Goal: Contribute content: Add original content to the website for others to see

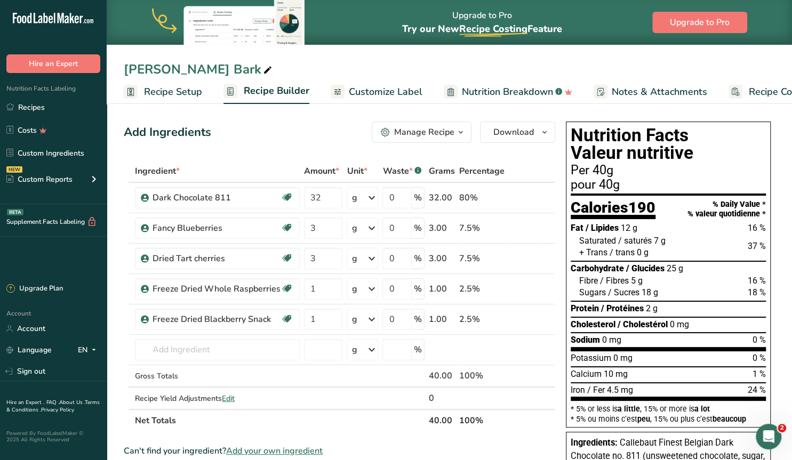
scroll to position [0, 49]
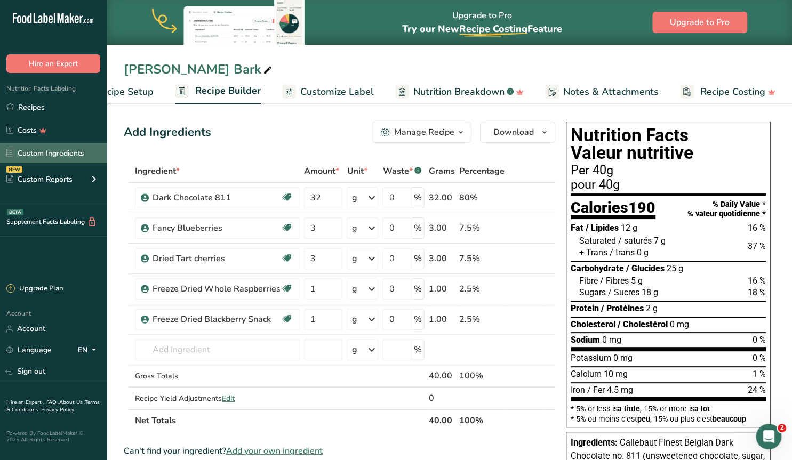
click at [73, 155] on link "Custom Ingredients" at bounding box center [53, 153] width 107 height 20
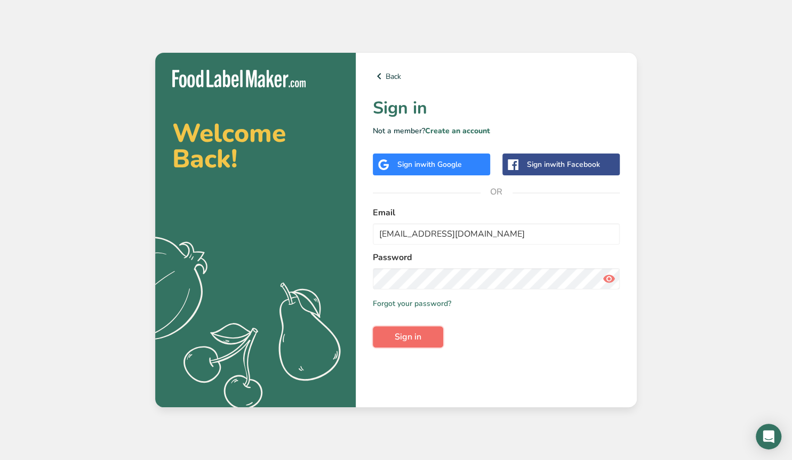
click at [396, 338] on span "Sign in" at bounding box center [408, 337] width 27 height 13
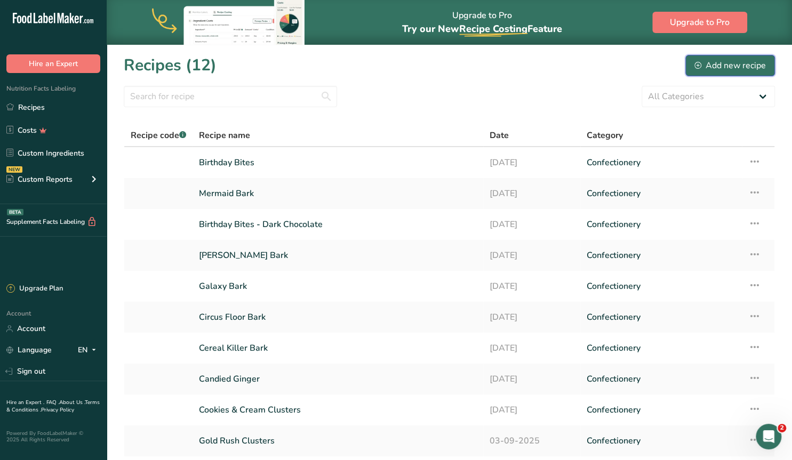
click at [715, 66] on div "Add new recipe" at bounding box center [729, 65] width 71 height 13
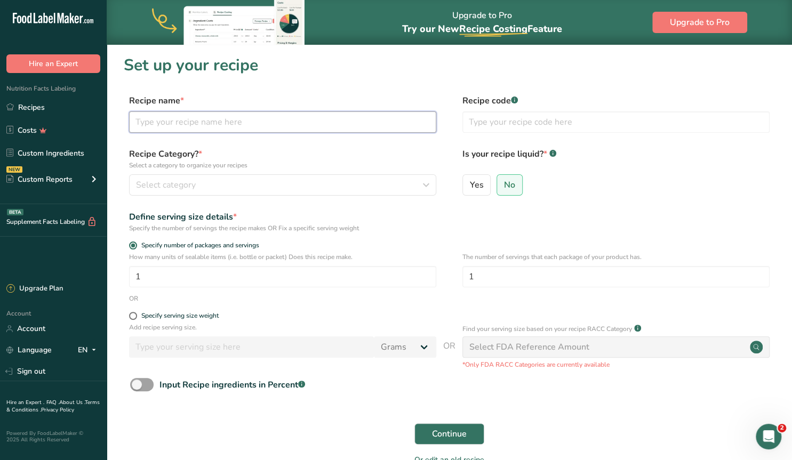
click at [254, 124] on input "text" at bounding box center [282, 121] width 307 height 21
type input "C"
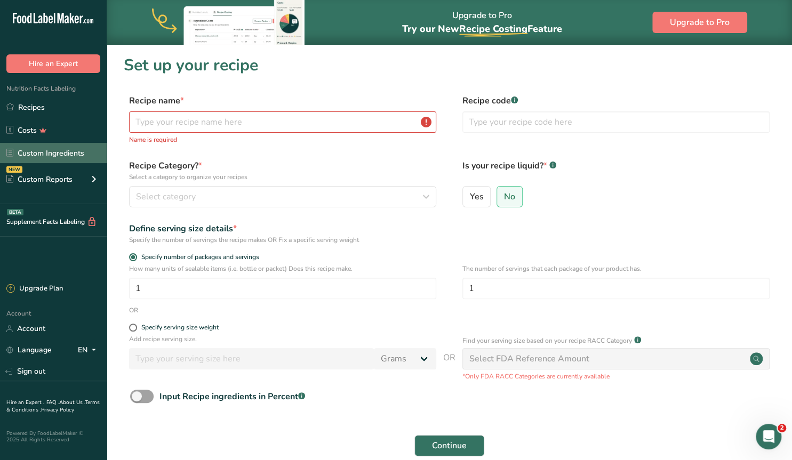
click at [47, 151] on link "Custom Ingredients" at bounding box center [53, 153] width 107 height 20
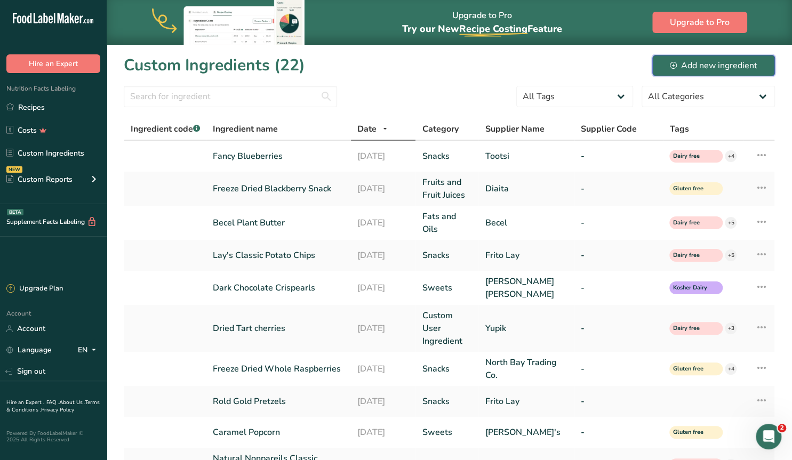
click at [704, 69] on div "Add new ingredient" at bounding box center [713, 65] width 87 height 13
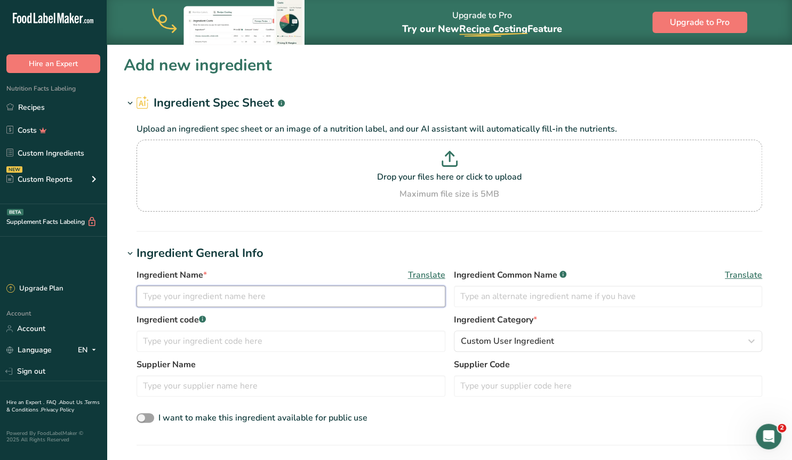
click at [184, 299] on input "text" at bounding box center [291, 296] width 309 height 21
type input "Candied Ginger"
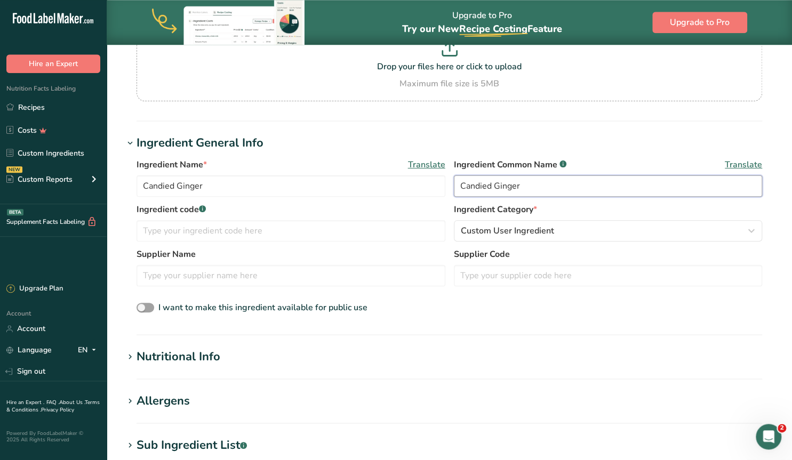
scroll to position [111, 0]
type input "Candied Ginger"
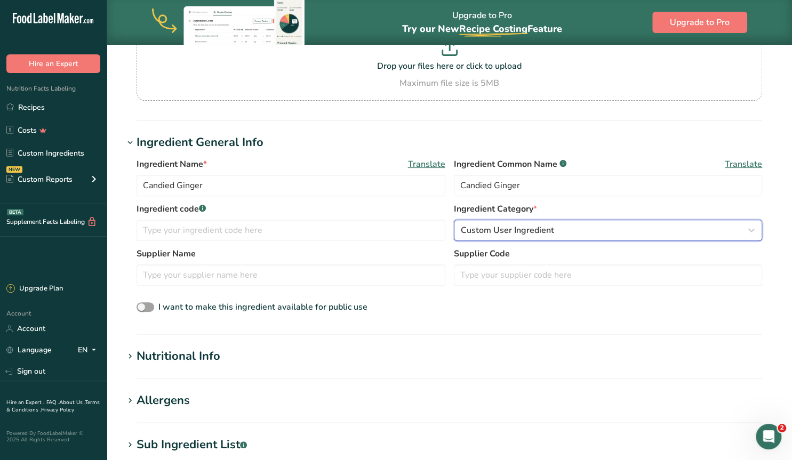
click at [481, 225] on span "Custom User Ingredient" at bounding box center [507, 230] width 93 height 13
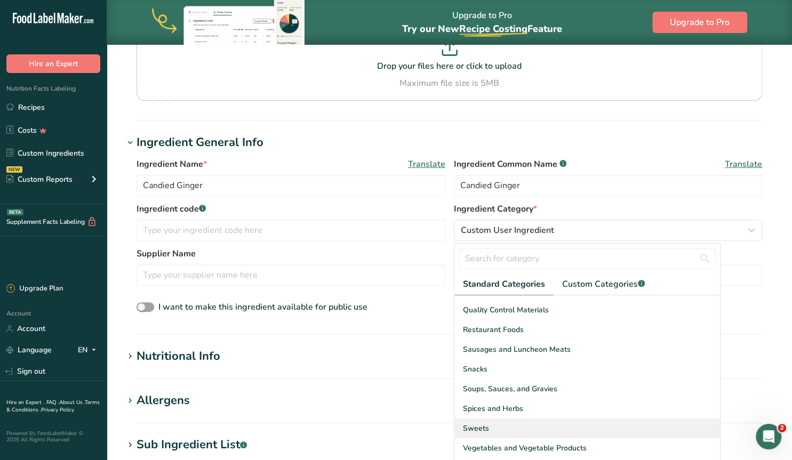
click at [484, 427] on span "Sweets" at bounding box center [476, 428] width 26 height 11
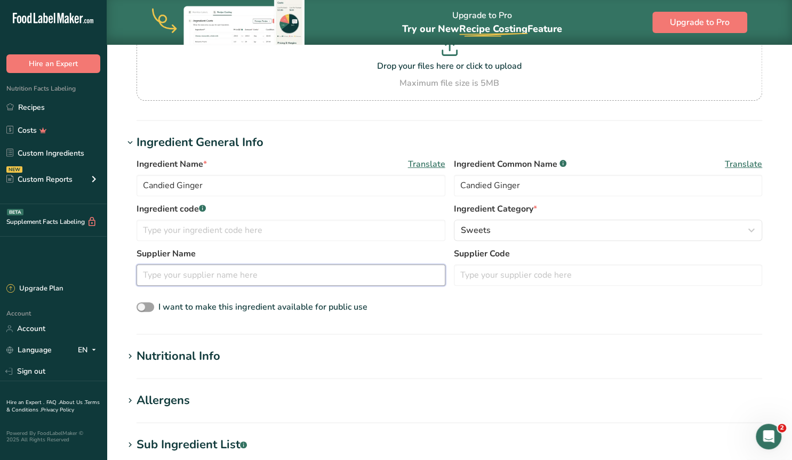
click at [185, 271] on input "text" at bounding box center [291, 275] width 309 height 21
type input "Buderim Ginger"
drag, startPoint x: 173, startPoint y: 184, endPoint x: 147, endPoint y: 185, distance: 25.6
click at [147, 185] on input "Candied Ginger" at bounding box center [291, 185] width 309 height 21
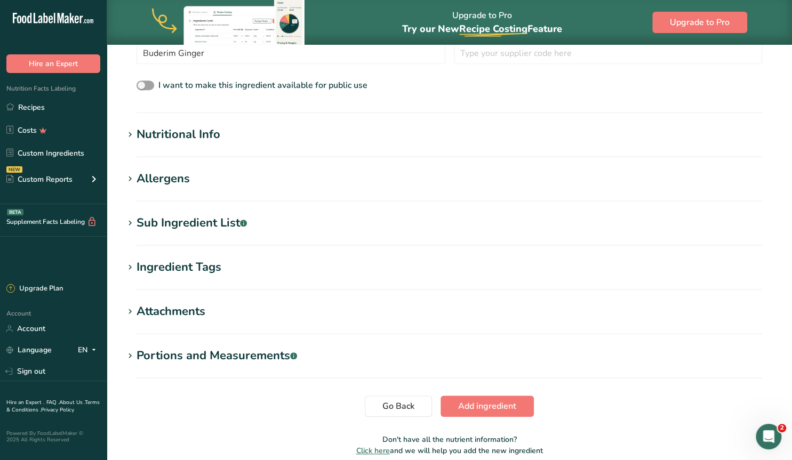
scroll to position [0, 0]
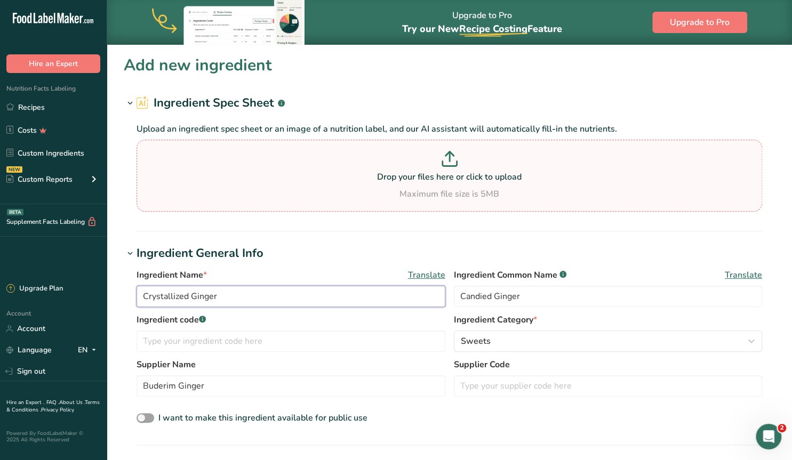
type input "Crystallized Ginger"
click at [444, 161] on icon at bounding box center [450, 159] width 16 height 16
click at [444, 161] on input "Drop your files here or click to upload Maximum file size is 5MB" at bounding box center [450, 176] width 626 height 72
type input "C:\fakepath\Screenshot 2025-09-18 084110.png"
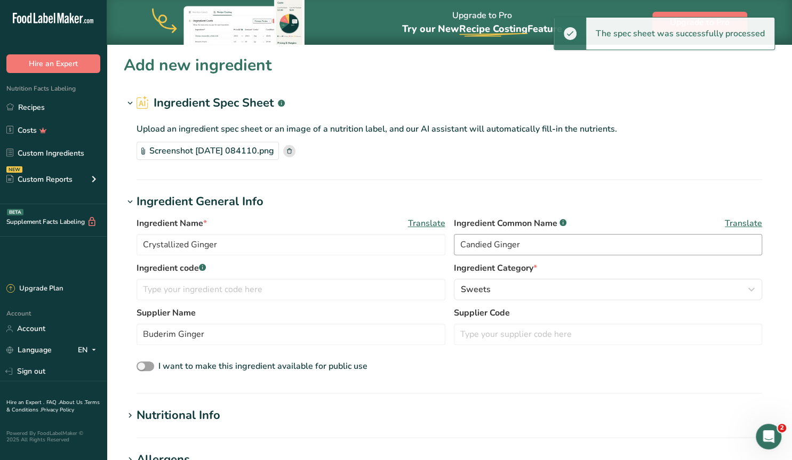
scroll to position [277, 0]
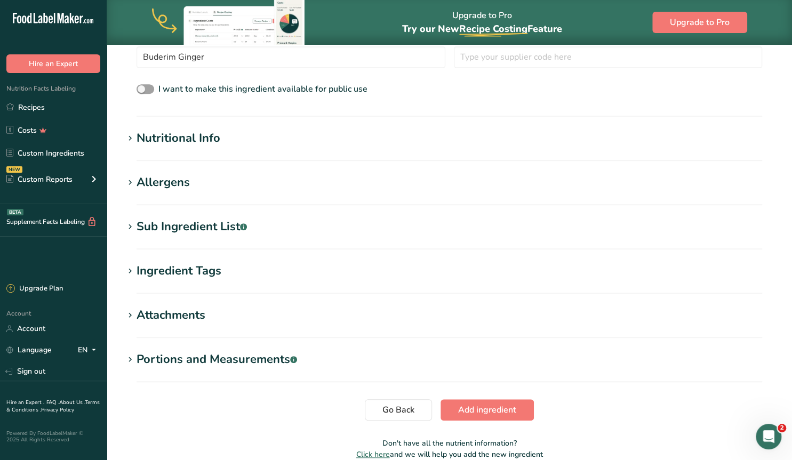
click at [132, 222] on icon at bounding box center [130, 227] width 10 height 15
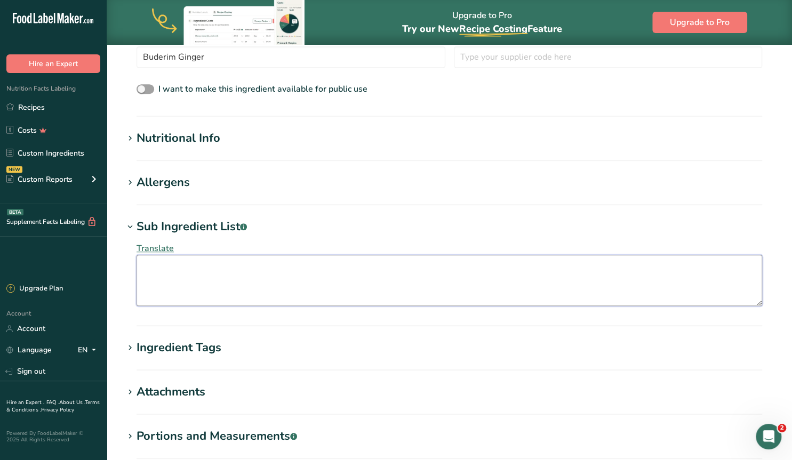
click at [166, 276] on textarea at bounding box center [450, 280] width 626 height 51
paste textarea "Ginger (55%), White Refined Sugar"
type textarea "Ginger (55%), White Refined Sugar"
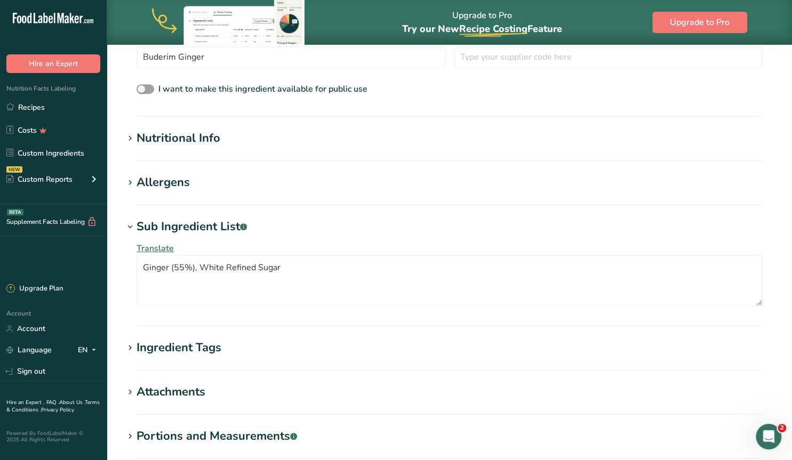
click at [131, 345] on icon at bounding box center [130, 348] width 10 height 15
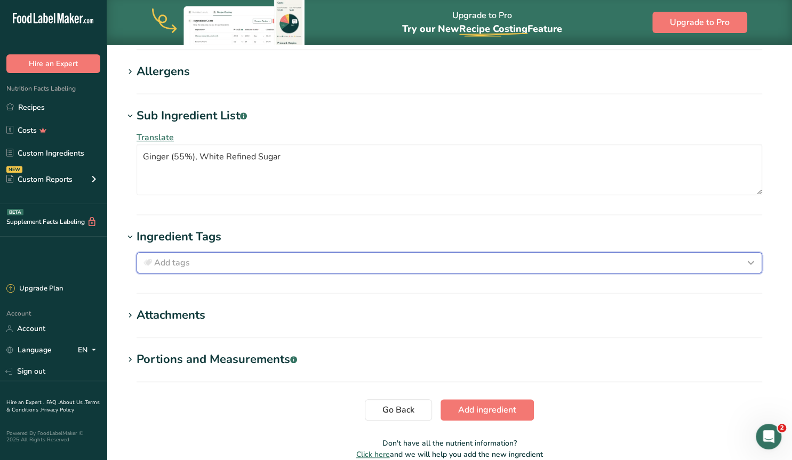
click at [185, 265] on span "Add tags" at bounding box center [172, 263] width 36 height 13
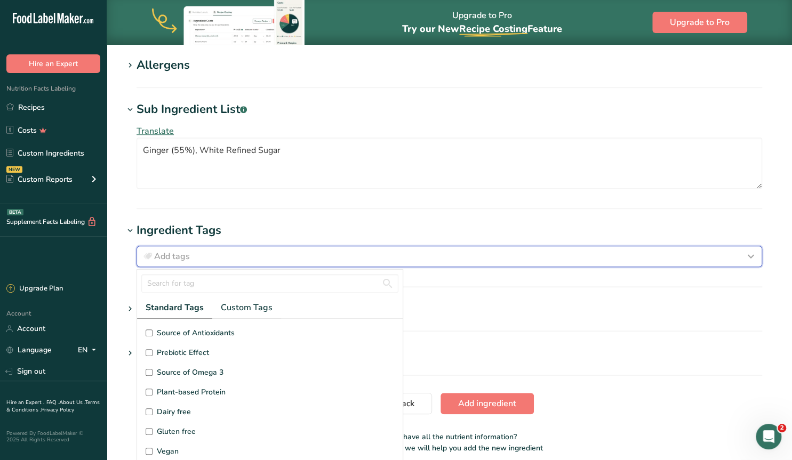
scroll to position [438, 0]
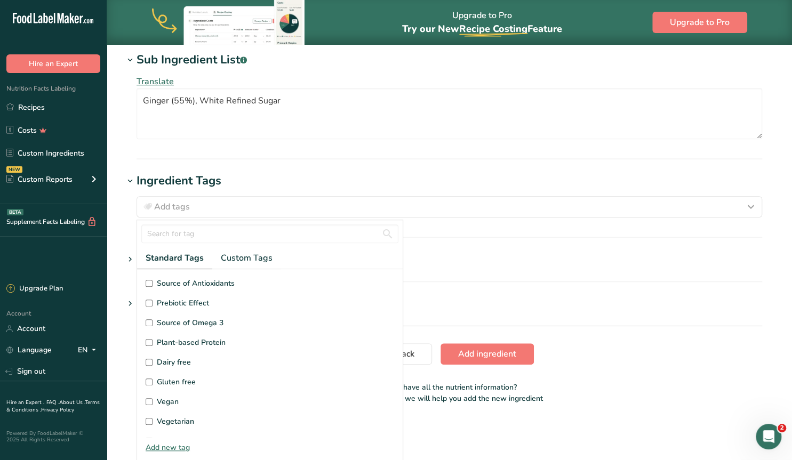
click at [148, 359] on input "Dairy free" at bounding box center [149, 362] width 7 height 7
checkbox input "true"
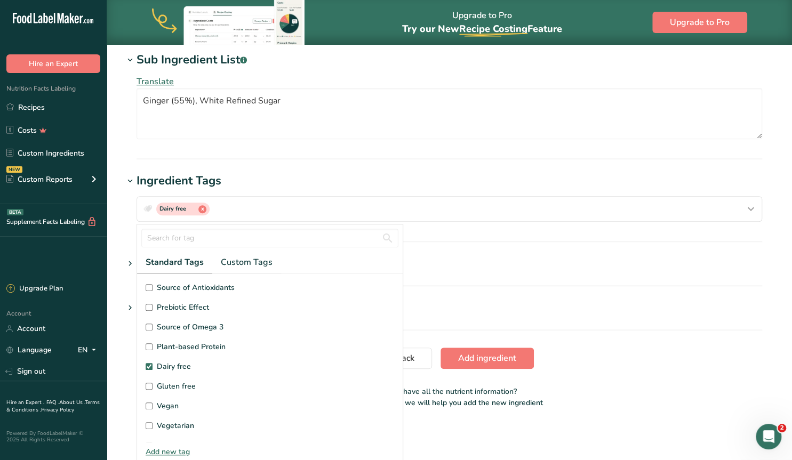
click at [151, 383] on input "Gluten free" at bounding box center [149, 386] width 7 height 7
checkbox input "true"
drag, startPoint x: 149, startPoint y: 403, endPoint x: 150, endPoint y: 417, distance: 14.4
click at [148, 403] on input "Vegan" at bounding box center [149, 406] width 7 height 7
checkbox input "true"
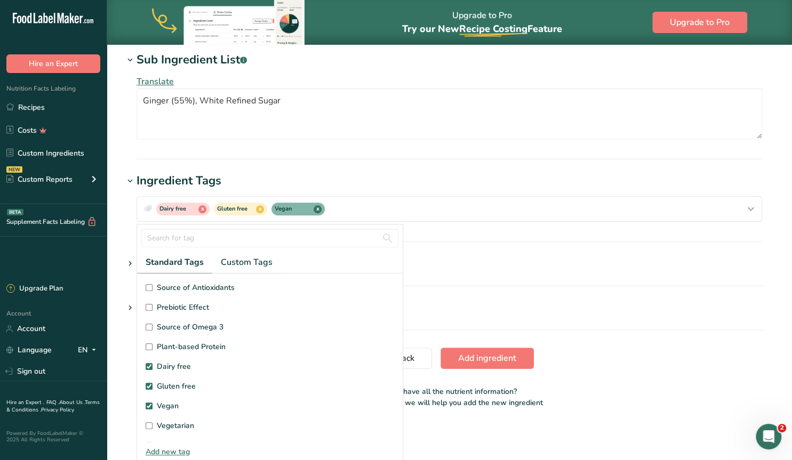
drag, startPoint x: 150, startPoint y: 421, endPoint x: 174, endPoint y: 407, distance: 28.2
click at [149, 422] on input "Vegetarian" at bounding box center [149, 425] width 7 height 7
checkbox input "true"
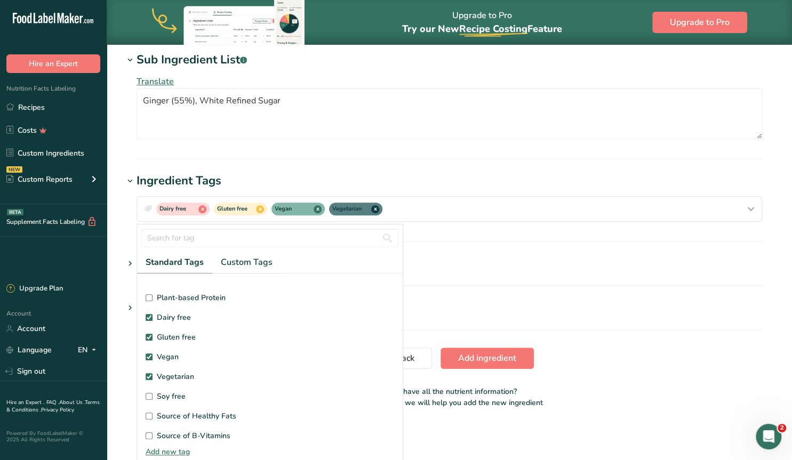
scroll to position [68, 0]
click at [149, 374] on input "Soy free" at bounding box center [149, 377] width 7 height 7
checkbox input "true"
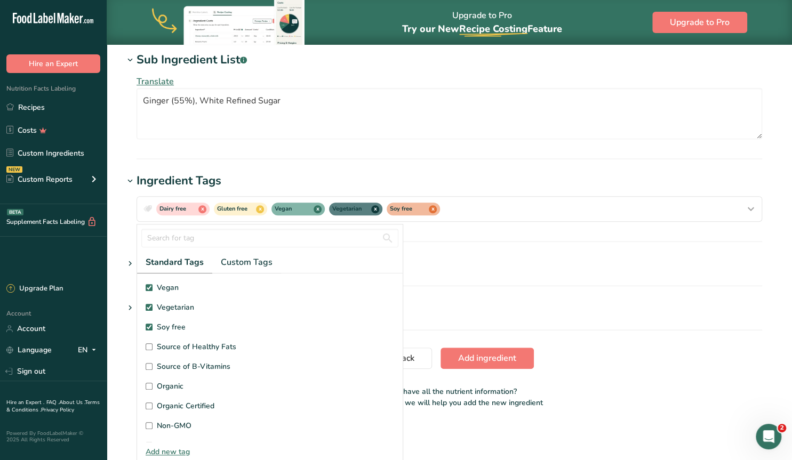
scroll to position [137, 0]
click at [462, 266] on h1 "Attachments" at bounding box center [449, 264] width 651 height 18
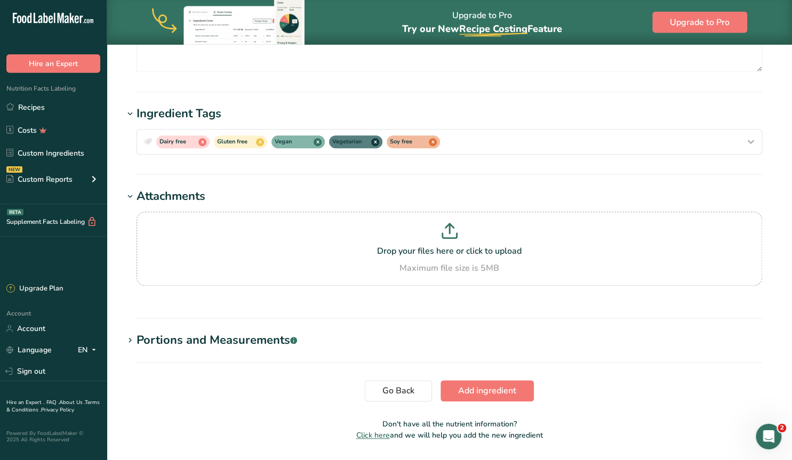
scroll to position [541, 0]
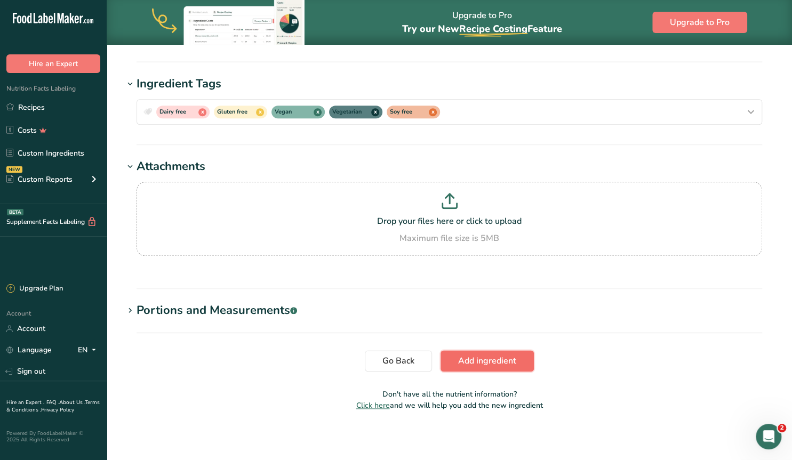
click at [481, 364] on span "Add ingredient" at bounding box center [487, 361] width 58 height 13
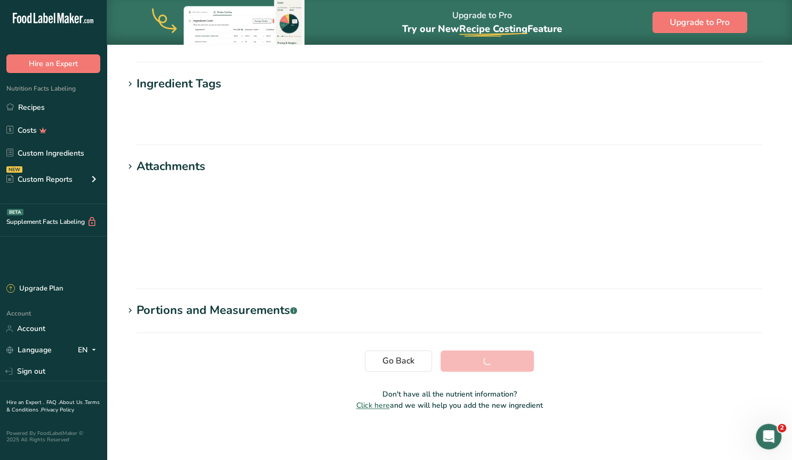
scroll to position [105, 0]
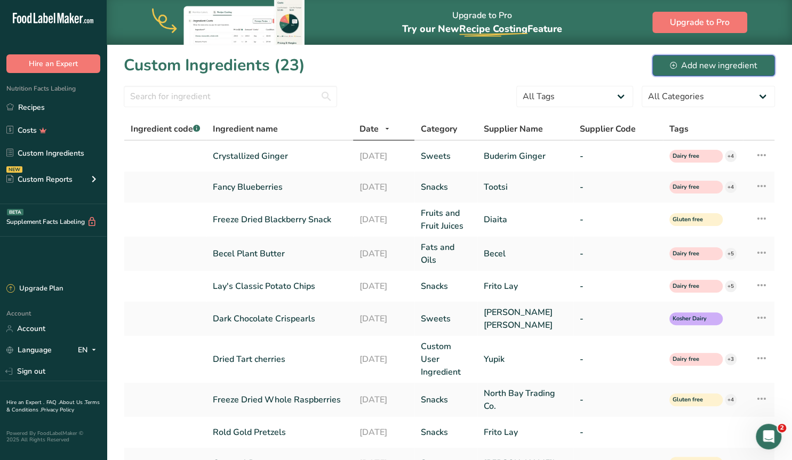
click at [706, 66] on div "Add new ingredient" at bounding box center [713, 65] width 87 height 13
